Goal: Task Accomplishment & Management: Use online tool/utility

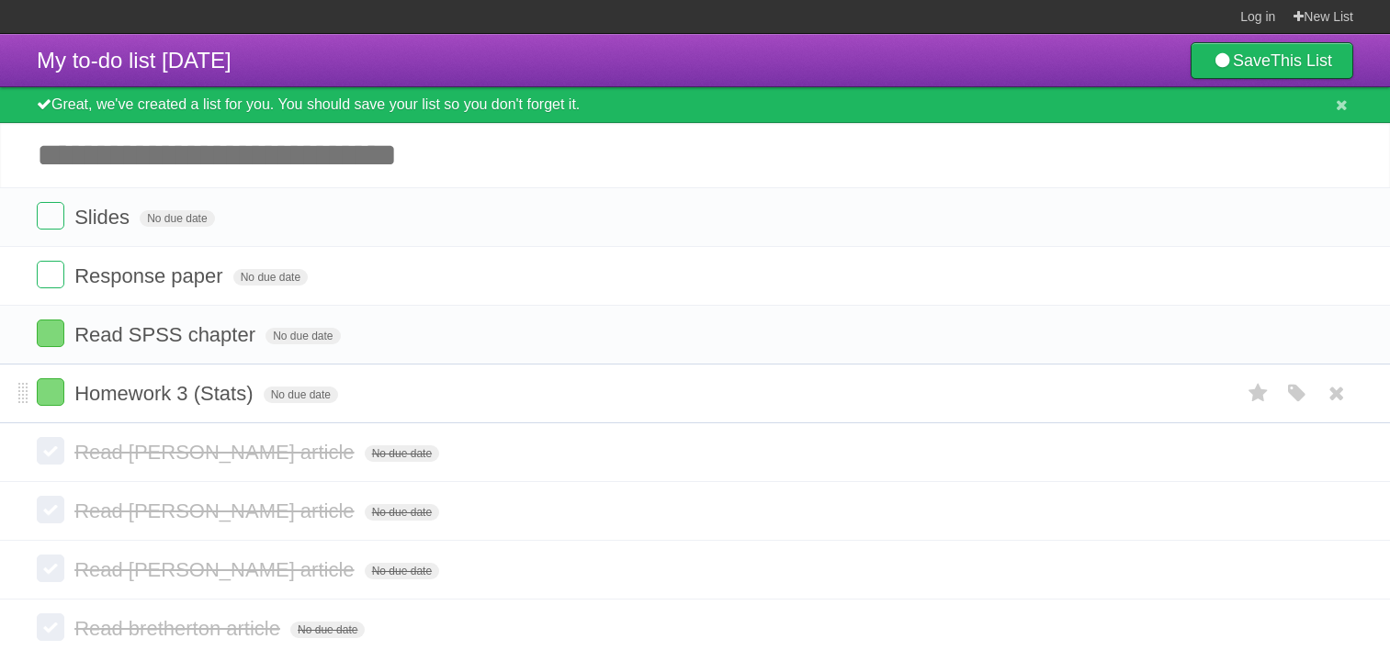
scroll to position [29, 0]
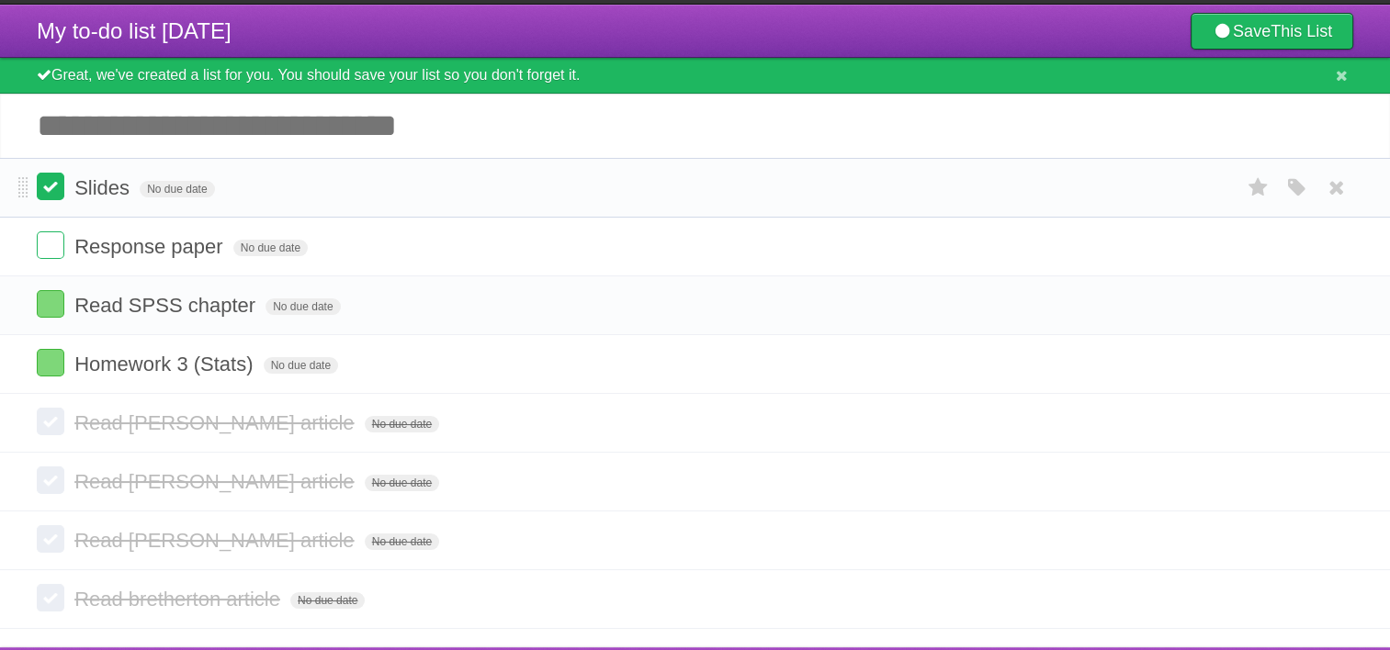
click at [54, 188] on label at bounding box center [51, 187] width 28 height 28
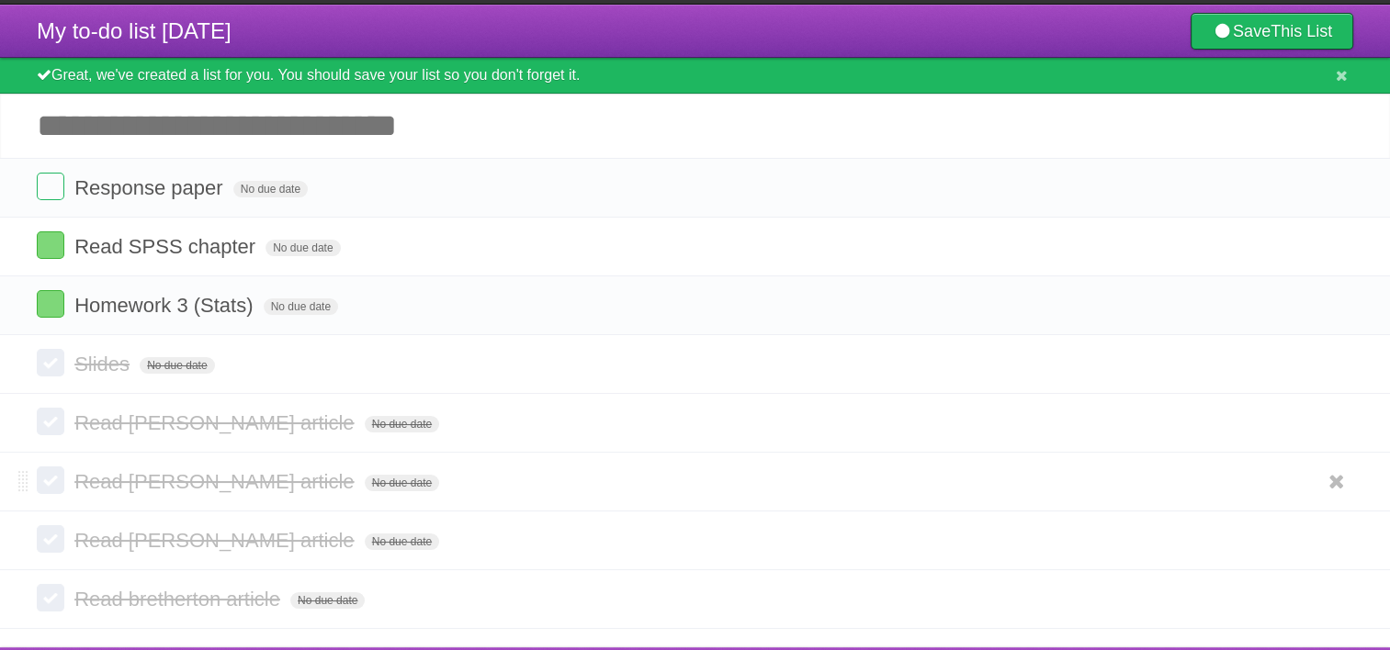
scroll to position [70, 0]
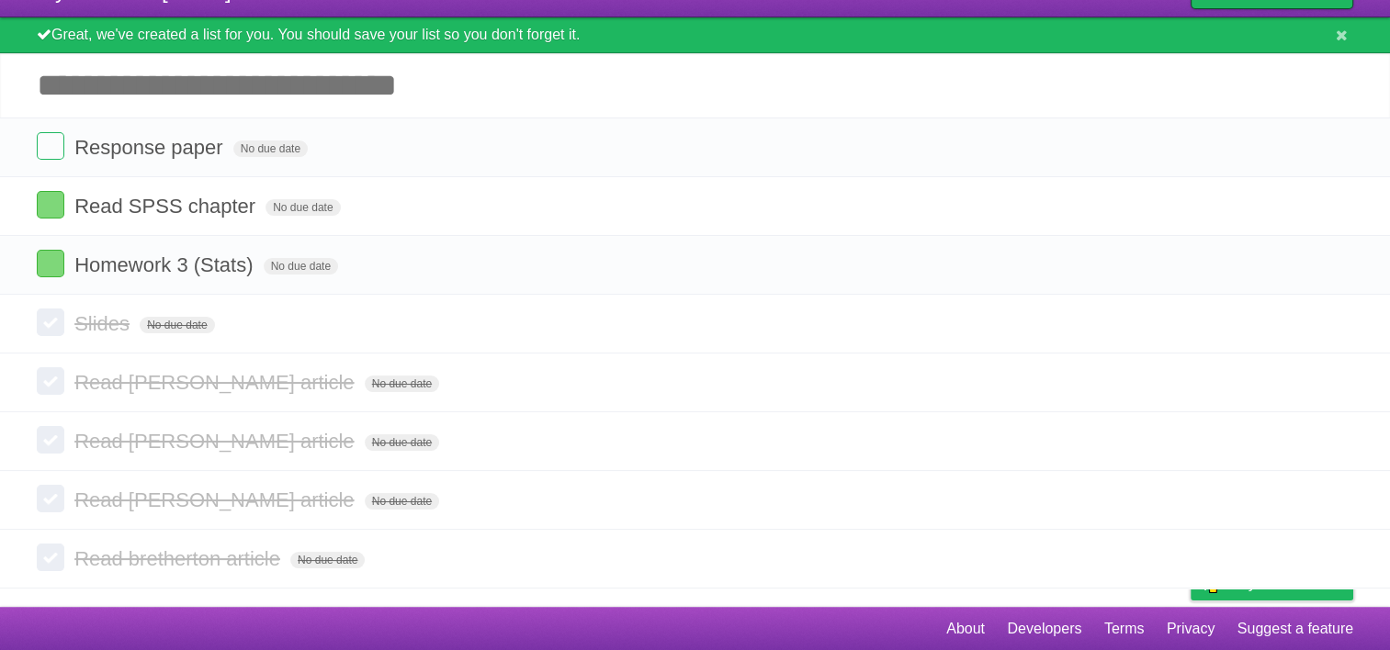
click at [329, 103] on input "Add another task" at bounding box center [695, 85] width 1390 height 64
type input "**********"
click input "*********" at bounding box center [0, 0] width 0 height 0
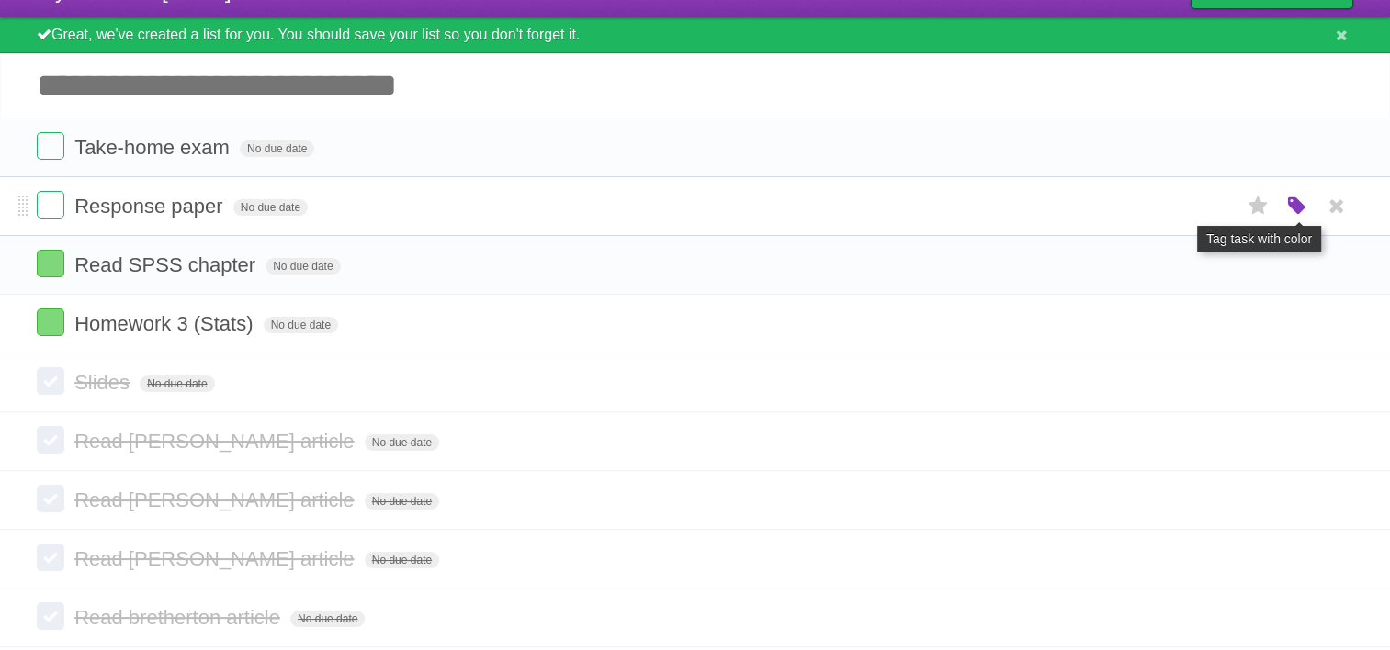
click at [1298, 208] on icon "button" at bounding box center [1297, 207] width 26 height 24
click at [1143, 209] on label "Blue" at bounding box center [1143, 206] width 20 height 20
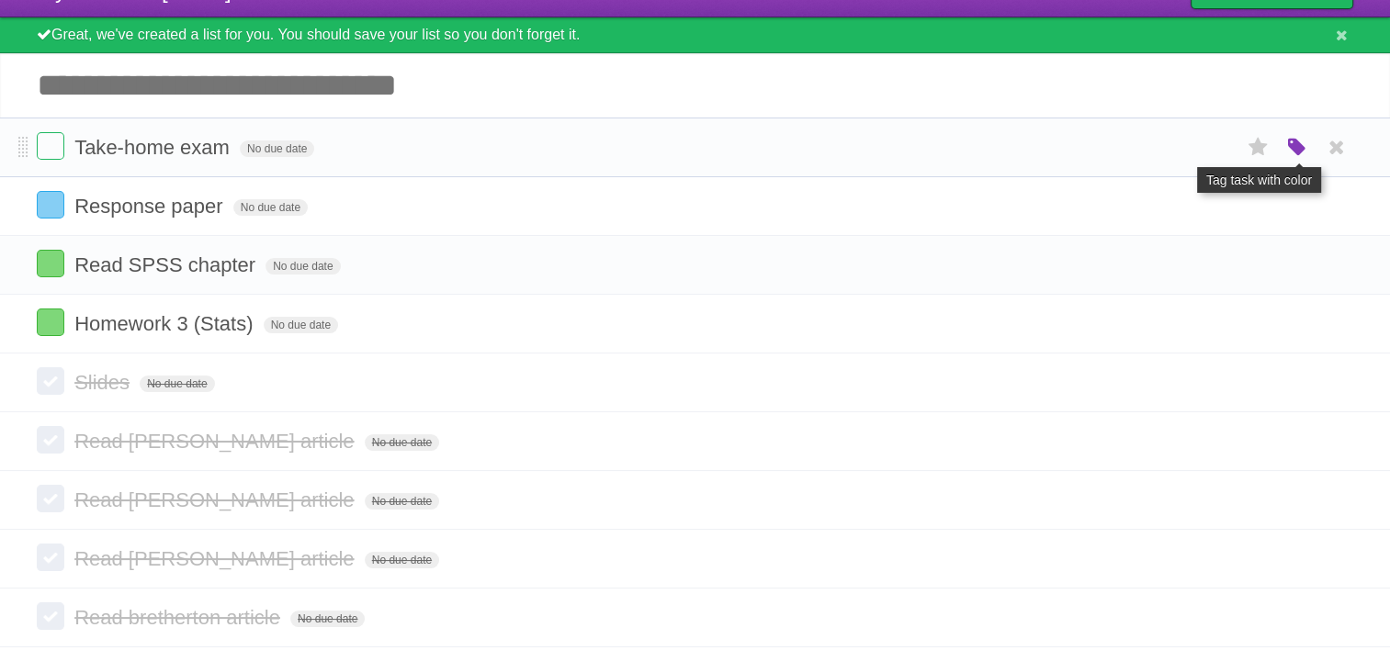
click at [1299, 146] on icon "button" at bounding box center [1297, 148] width 26 height 24
click at [1135, 153] on label "Blue" at bounding box center [1143, 147] width 20 height 20
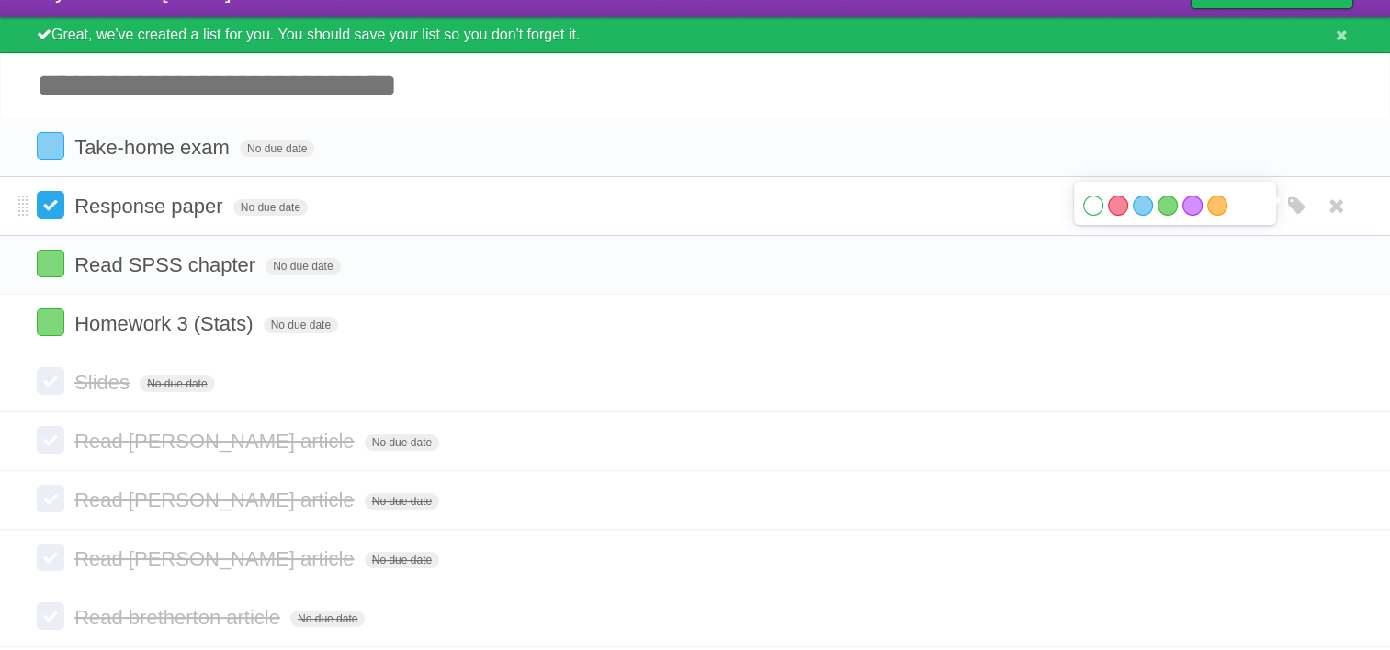
click at [62, 205] on label at bounding box center [51, 205] width 28 height 28
